Goal: Transaction & Acquisition: Subscribe to service/newsletter

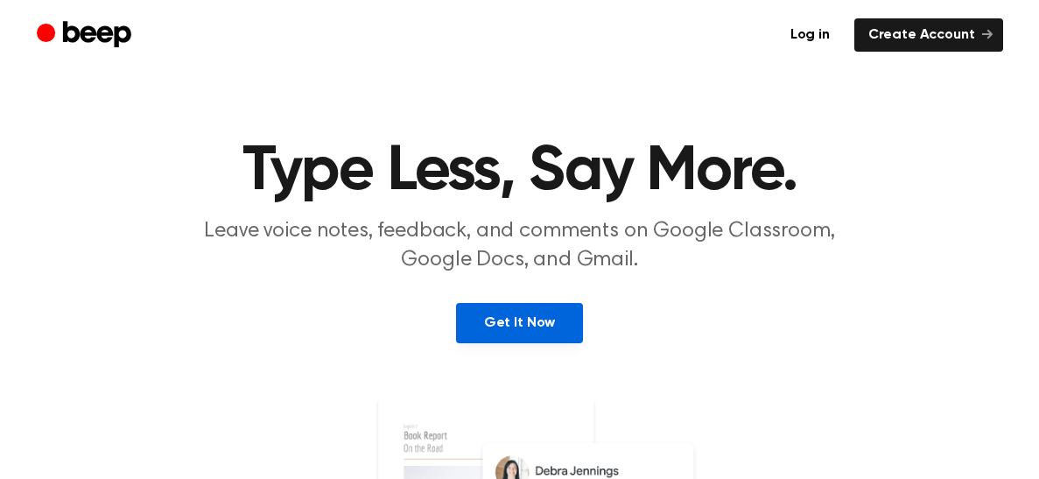
click at [559, 332] on link "Get It Now" at bounding box center [519, 323] width 127 height 40
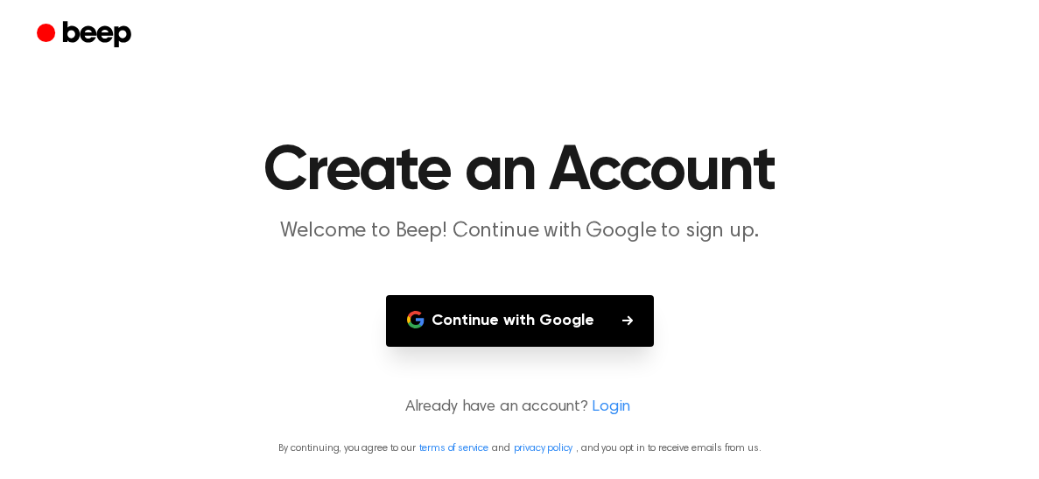
click at [559, 332] on button "Continue with Google" at bounding box center [520, 321] width 268 height 52
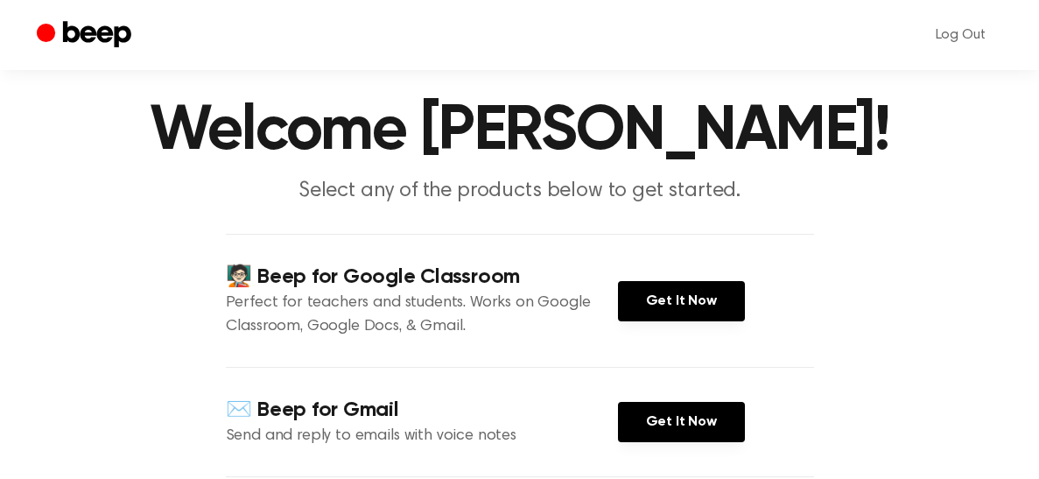
scroll to position [21, 0]
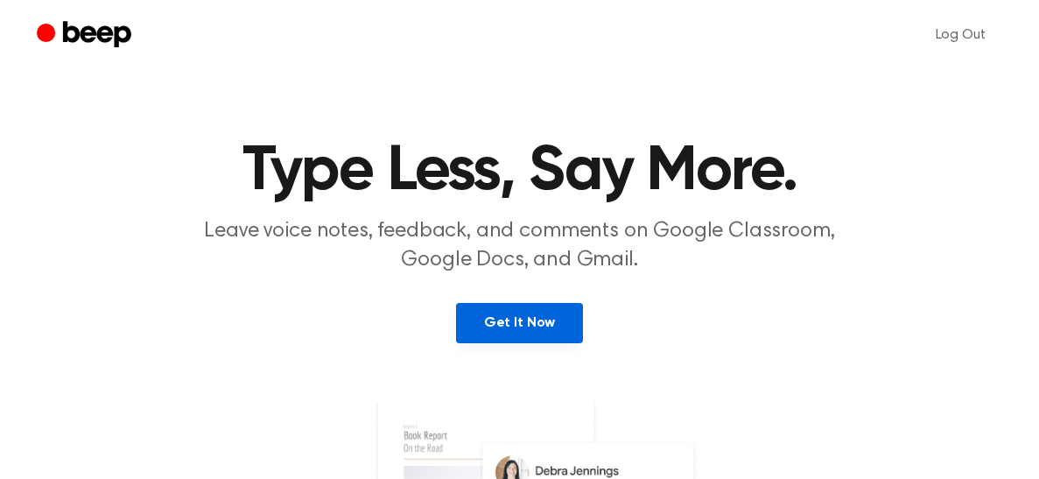
click at [542, 323] on link "Get It Now" at bounding box center [519, 323] width 127 height 40
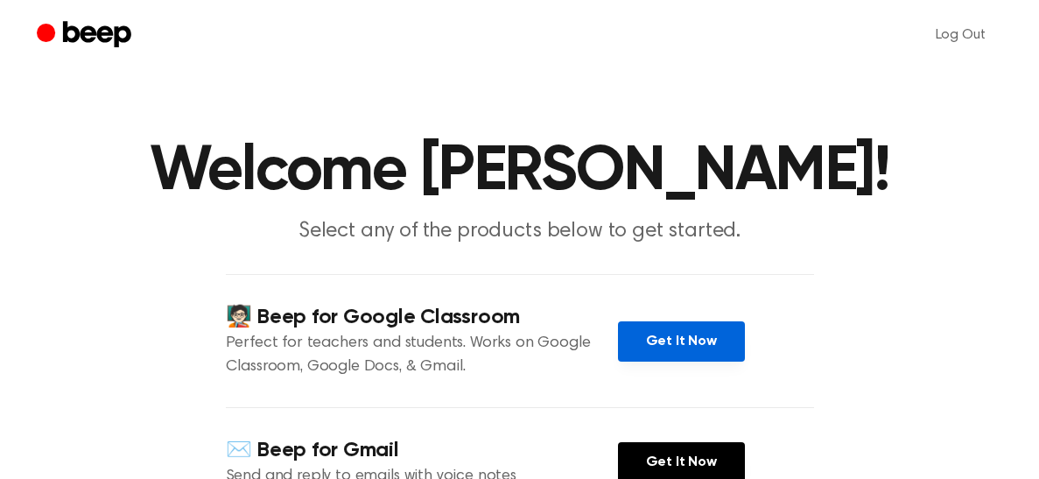
click at [700, 332] on link "Get It Now" at bounding box center [681, 341] width 127 height 40
